Goal: Navigation & Orientation: Find specific page/section

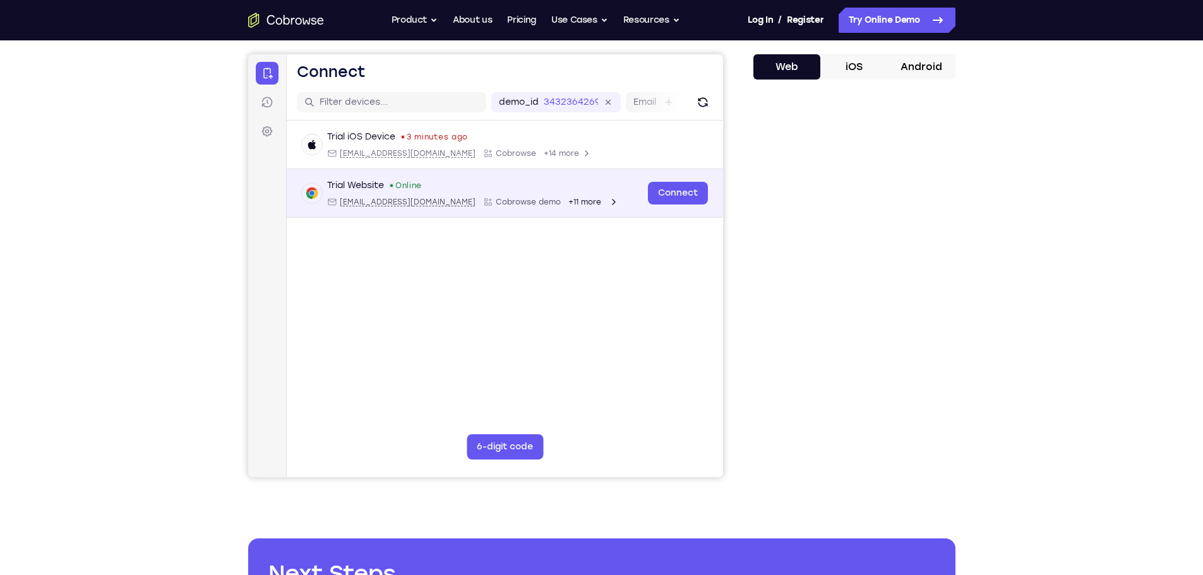
scroll to position [105, 0]
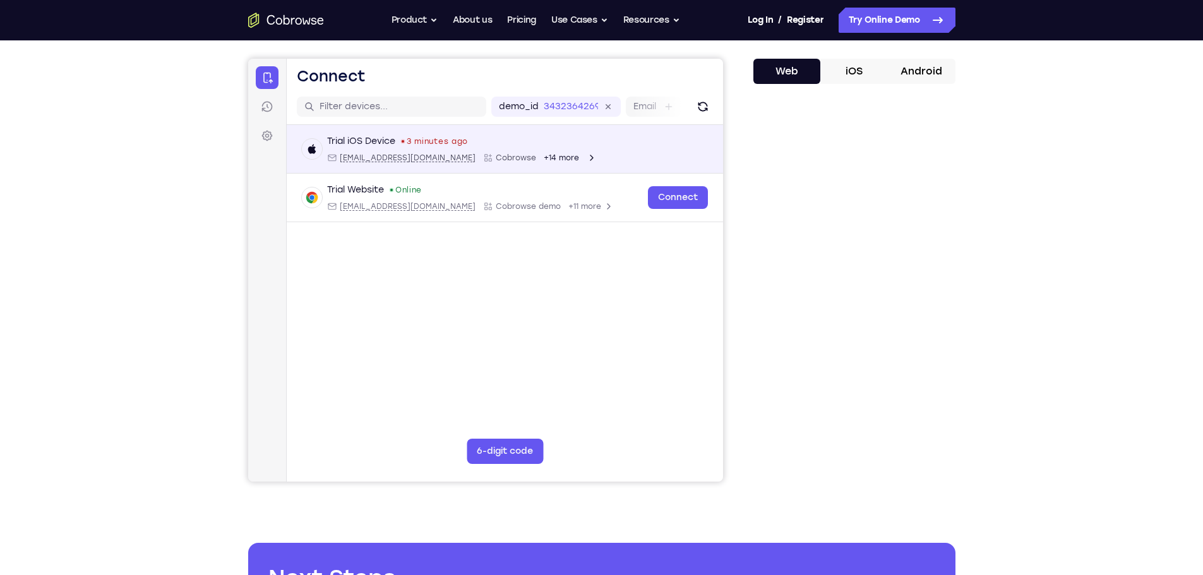
click at [605, 163] on div "Trial iOS Device 3 minutes ago [EMAIL_ADDRESS][DOMAIN_NAME] Cobrowse +14 more […" at bounding box center [504, 149] width 436 height 49
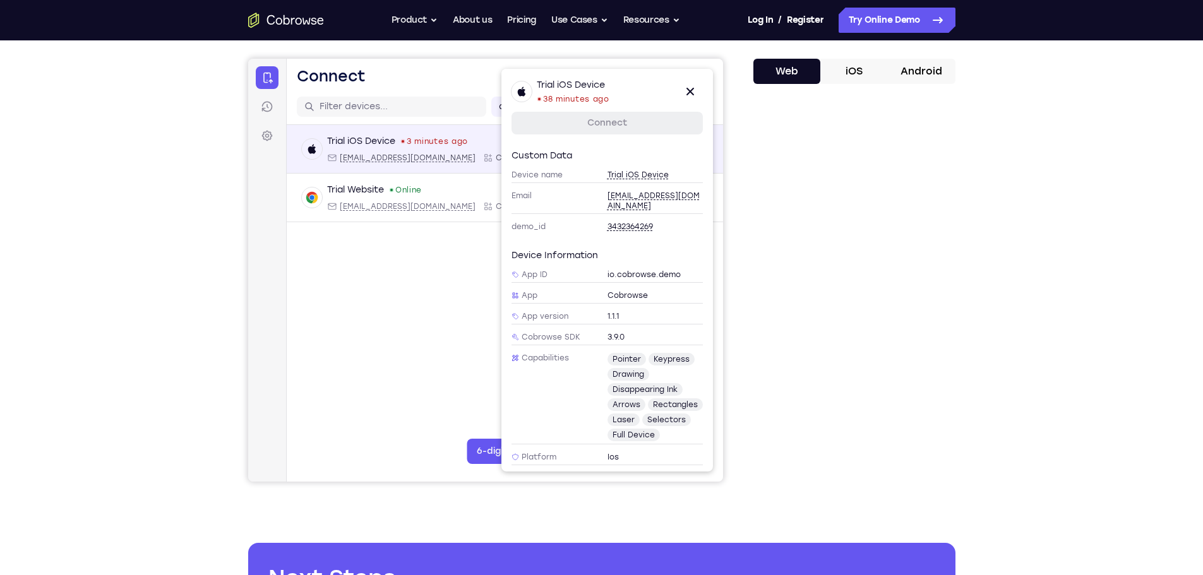
click at [409, 149] on div "Trial iOS Device 3 minutes ago [EMAIL_ADDRESS][DOMAIN_NAME] Cobrowse +14 more" at bounding box center [462, 149] width 270 height 28
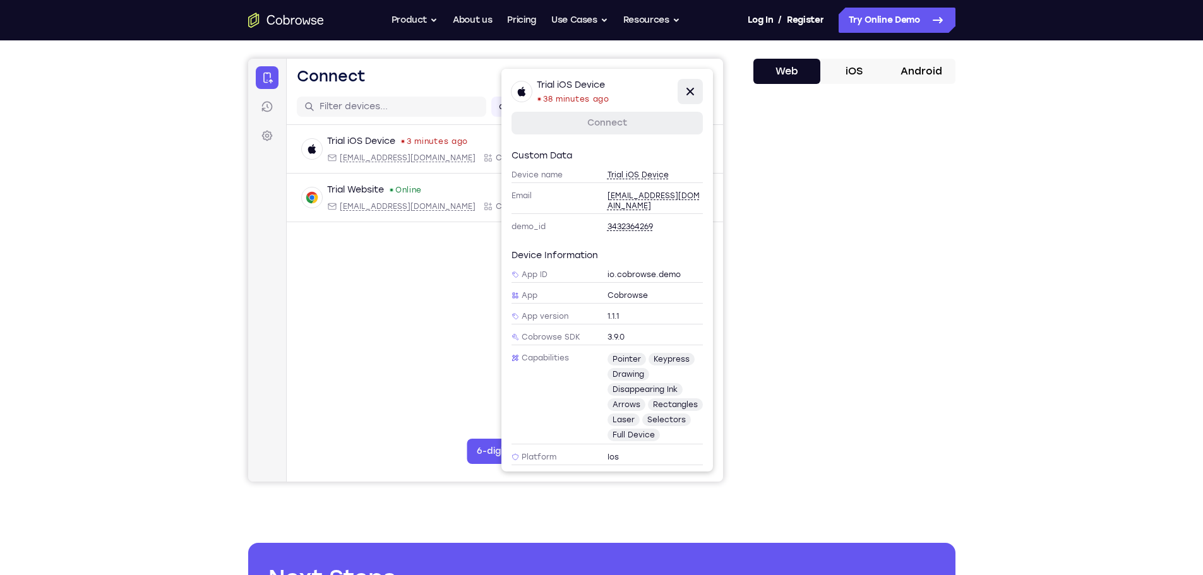
click at [692, 93] on icon at bounding box center [689, 91] width 15 height 15
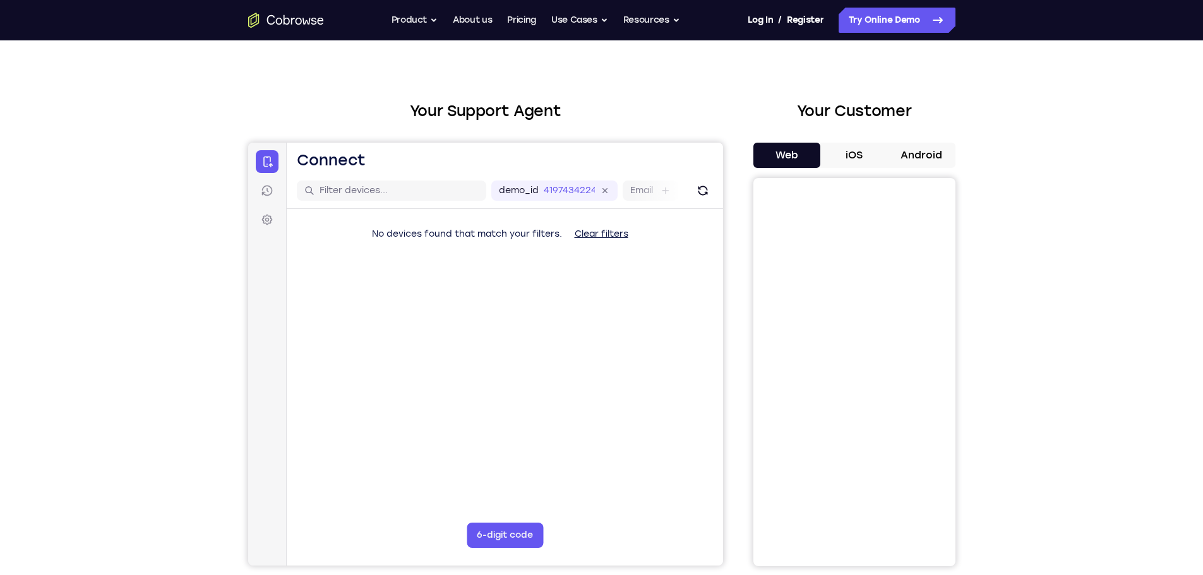
click at [848, 159] on button "iOS" at bounding box center [854, 155] width 68 height 25
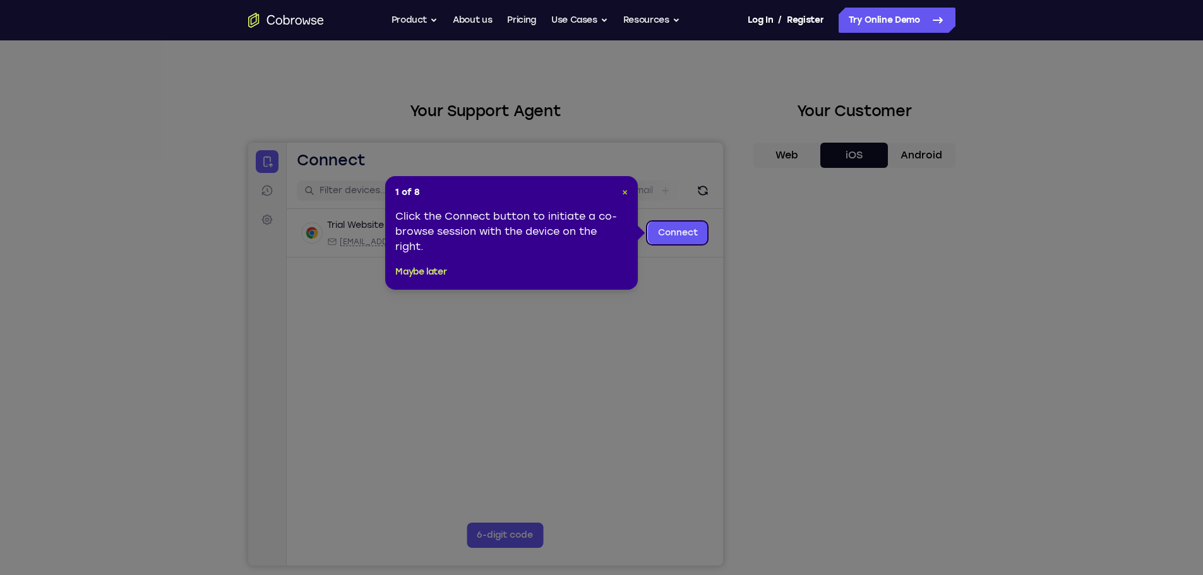
click at [624, 189] on span "×" at bounding box center [625, 192] width 6 height 11
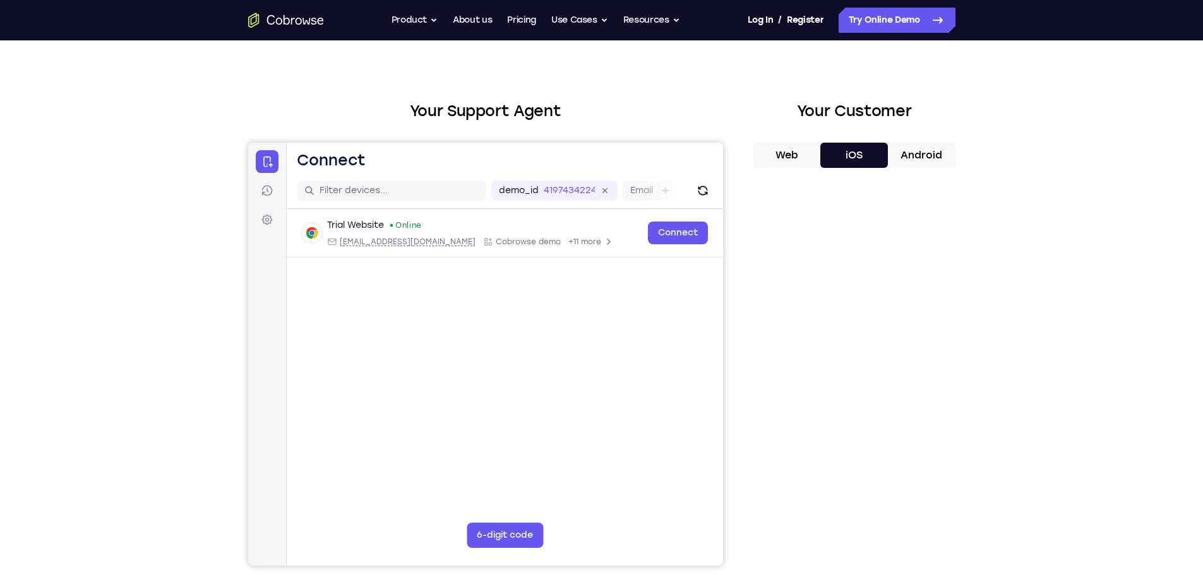
click at [103, 237] on div "Your Support Agent Your Customer Web iOS Android Next Steps We’d be happy to gi…" at bounding box center [601, 435] width 1203 height 833
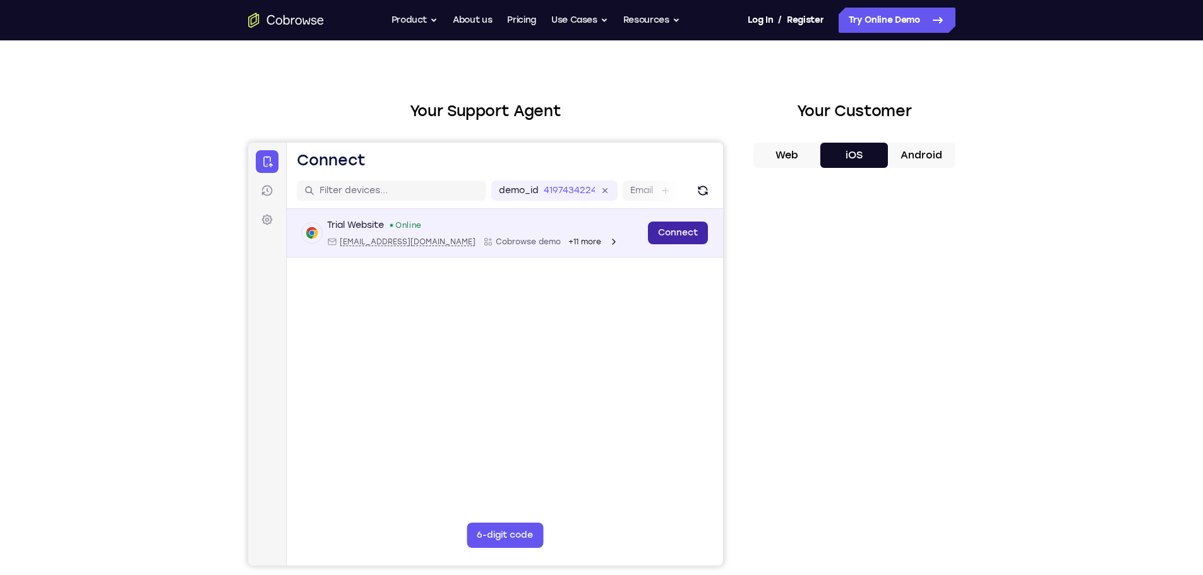
click at [662, 232] on link "Connect" at bounding box center [677, 233] width 60 height 23
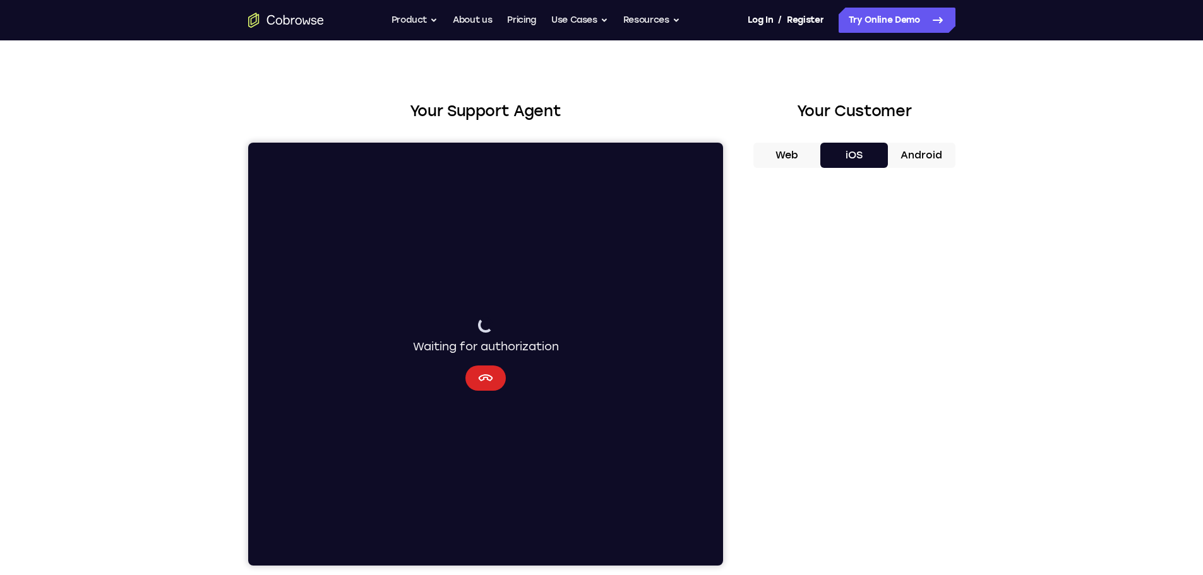
click at [480, 369] on button "Cancel" at bounding box center [485, 378] width 40 height 25
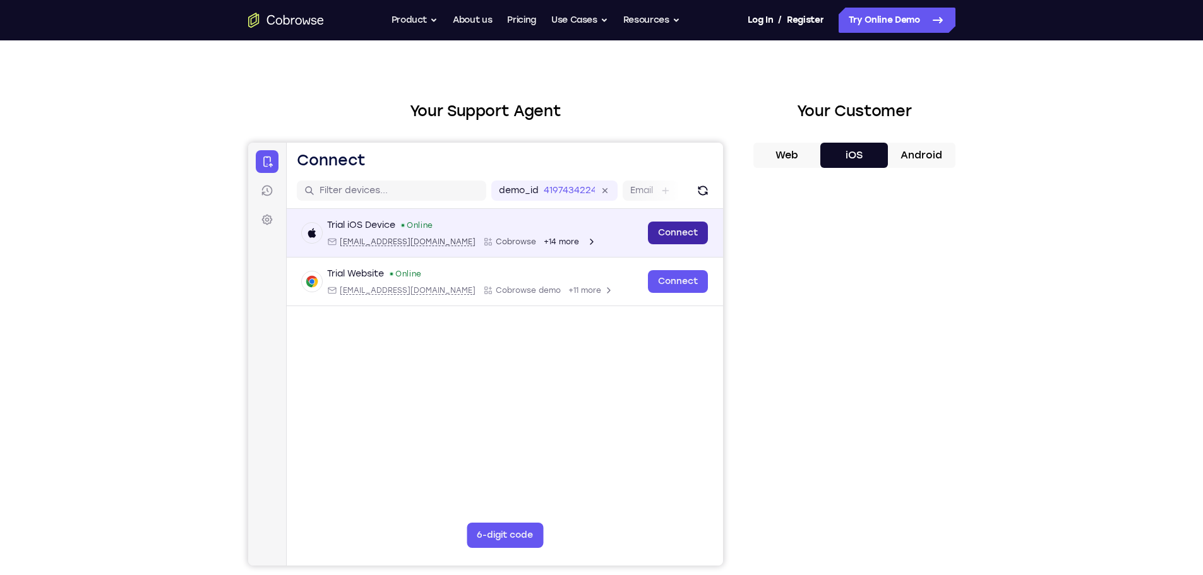
click at [680, 234] on link "Connect" at bounding box center [677, 233] width 60 height 23
